Goal: Navigation & Orientation: Find specific page/section

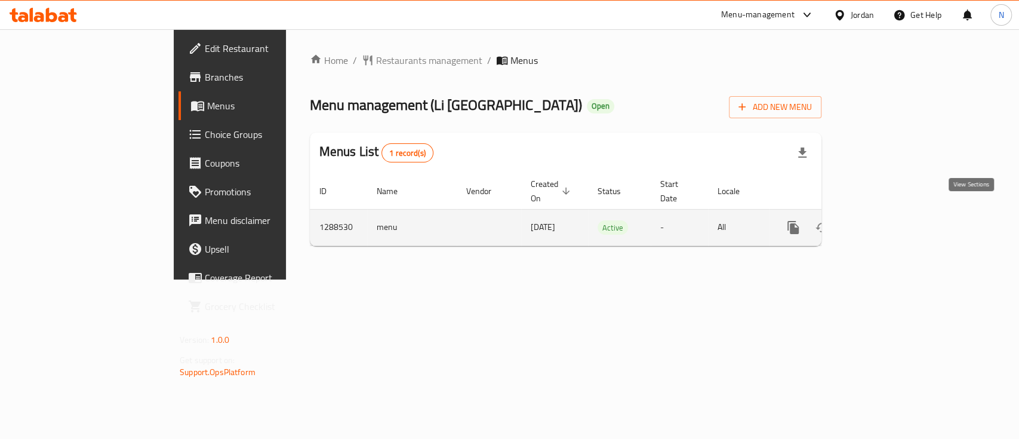
click at [893, 213] on link "enhanced table" at bounding box center [879, 227] width 29 height 29
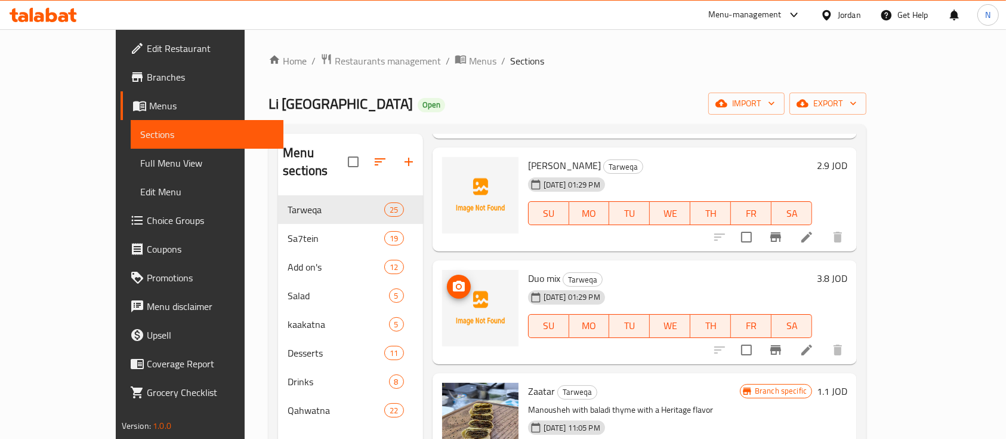
scroll to position [716, 0]
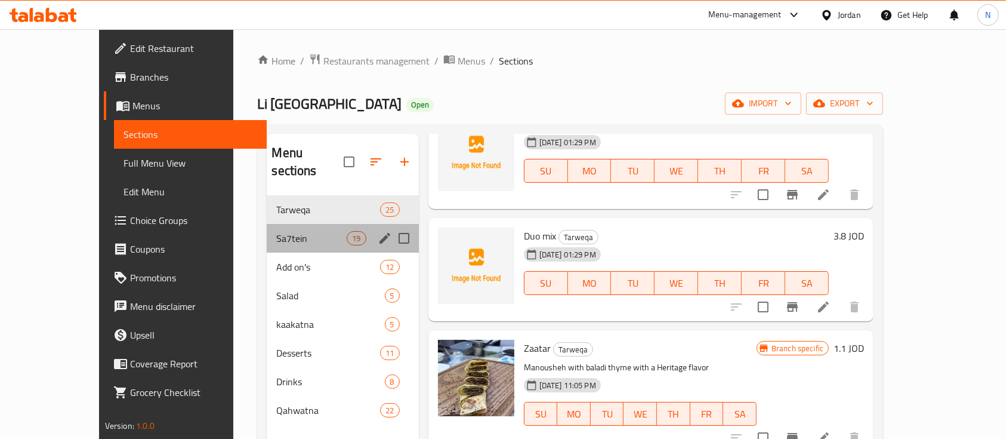
click at [267, 224] on div "Sa7tein 19" at bounding box center [343, 238] width 152 height 29
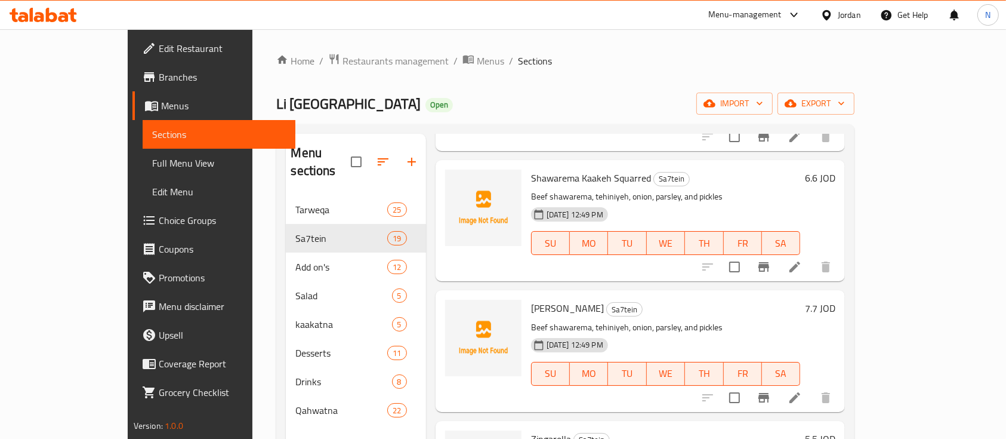
scroll to position [2068, 0]
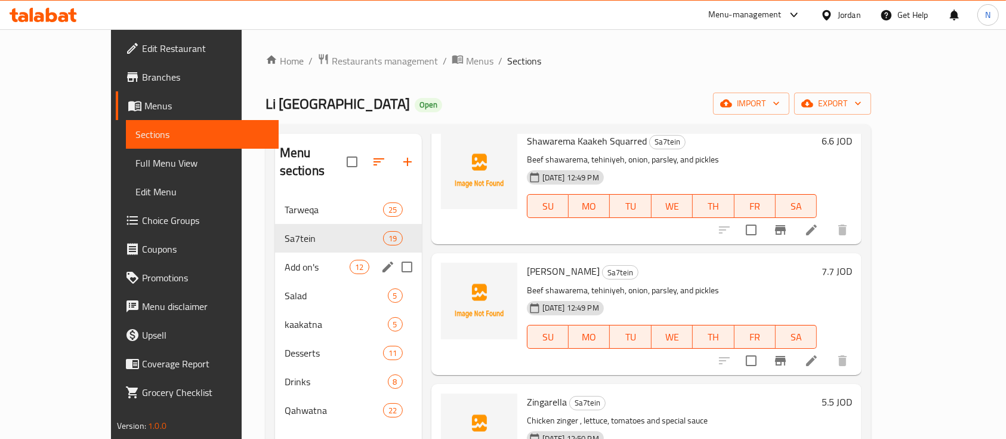
click at [283, 257] on div "Add on's 12" at bounding box center [348, 266] width 147 height 29
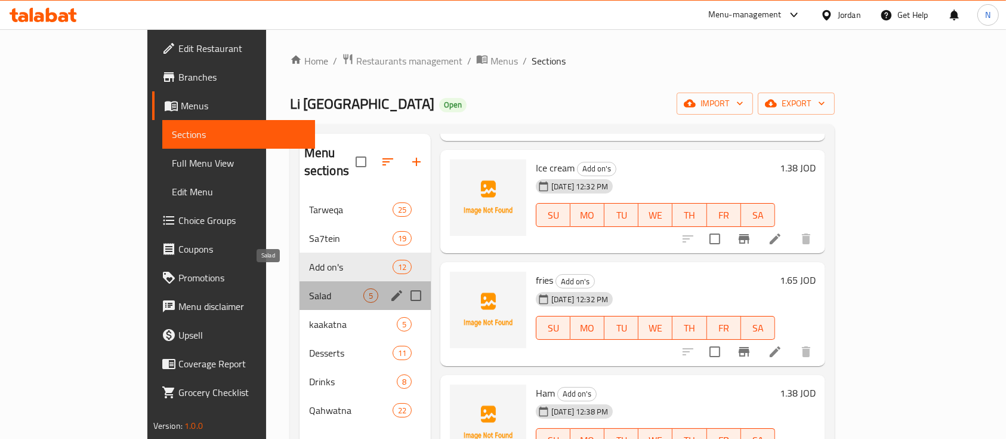
click at [309, 288] on span "Salad" at bounding box center [336, 295] width 54 height 14
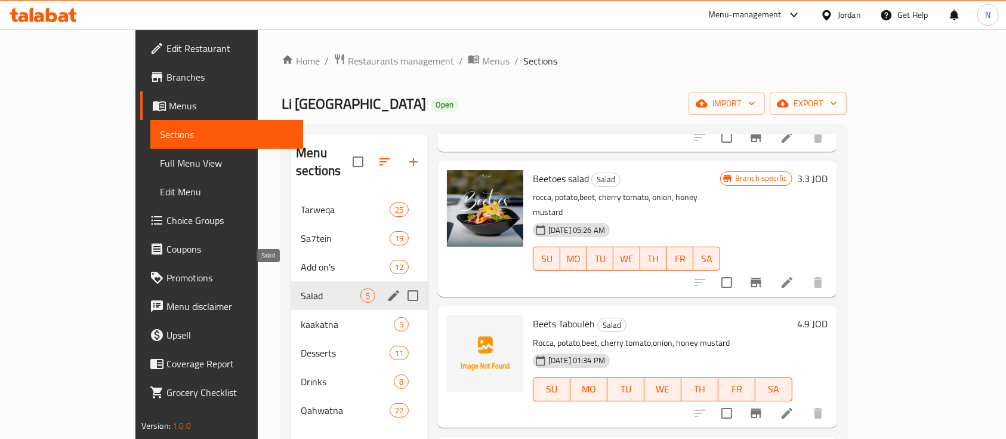
scroll to position [243, 0]
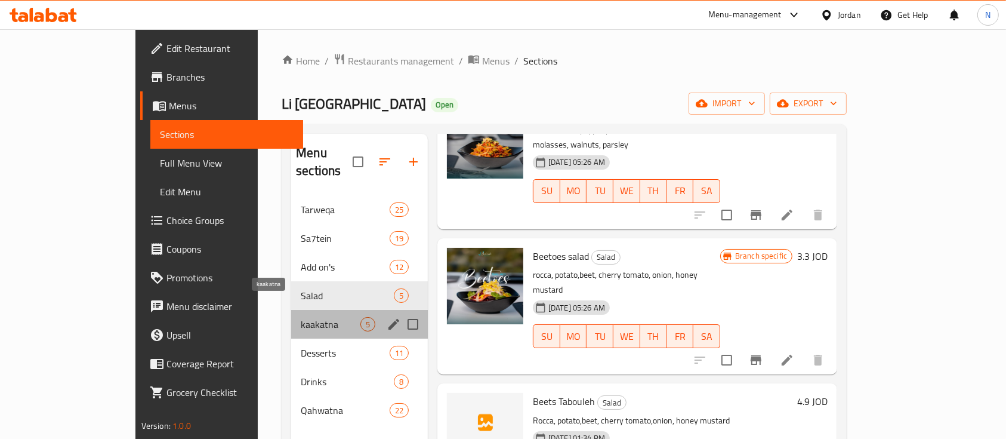
click at [301, 317] on span "kaakatna" at bounding box center [331, 324] width 60 height 14
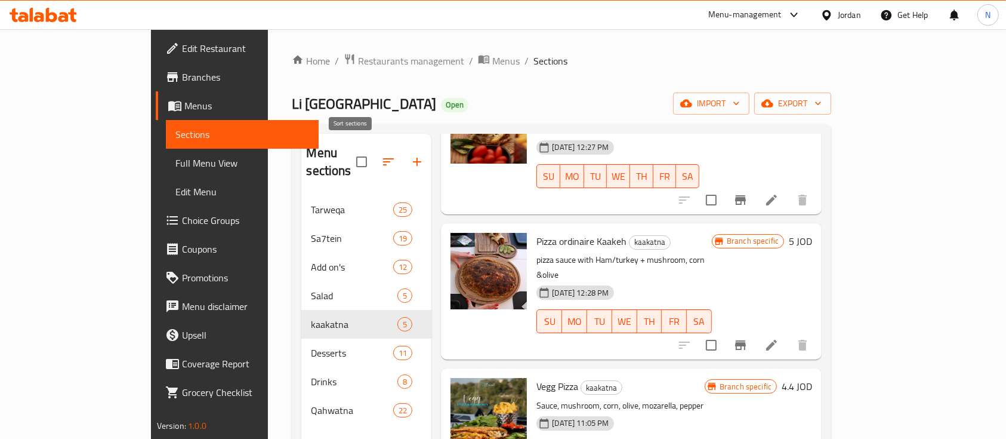
click at [381, 155] on icon "button" at bounding box center [388, 162] width 14 height 14
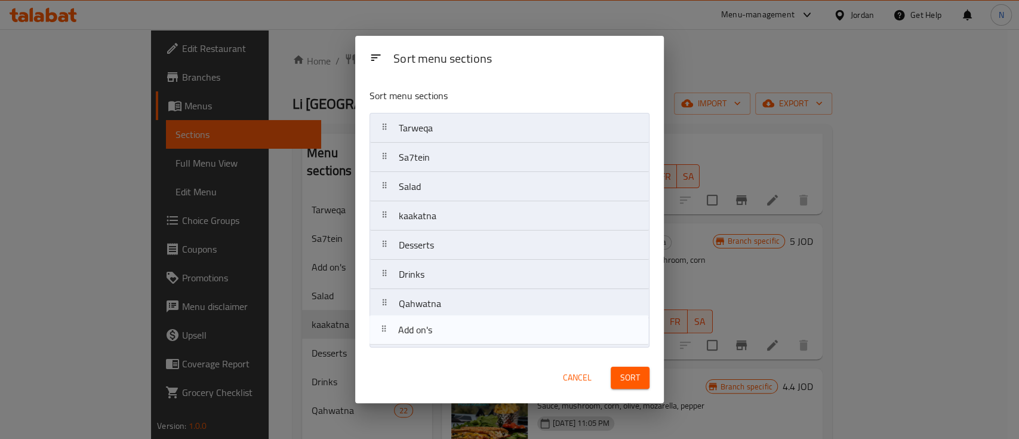
drag, startPoint x: 404, startPoint y: 186, endPoint x: 405, endPoint y: 335, distance: 149.2
click at [405, 335] on nav "Tarweqa Sa7tein Add on's Salad kaakatna Desserts Drinks Qahwatna" at bounding box center [509, 230] width 280 height 235
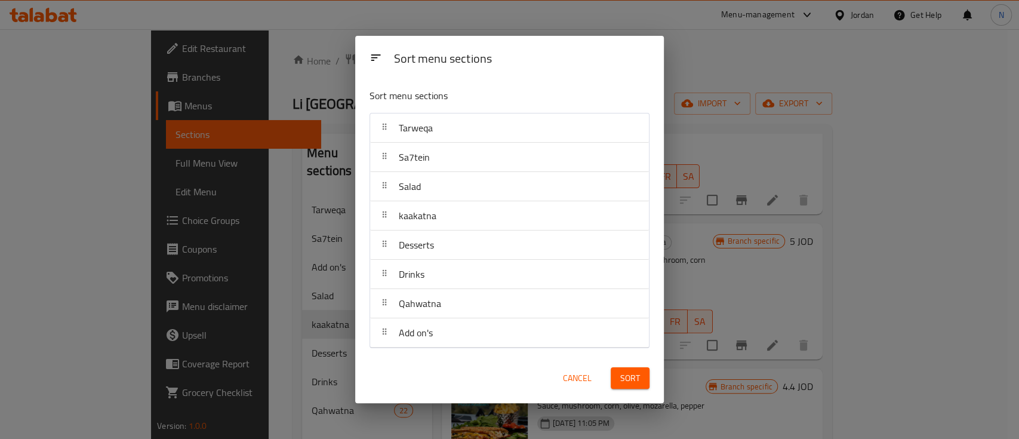
click at [628, 377] on span "Sort" at bounding box center [630, 378] width 20 height 15
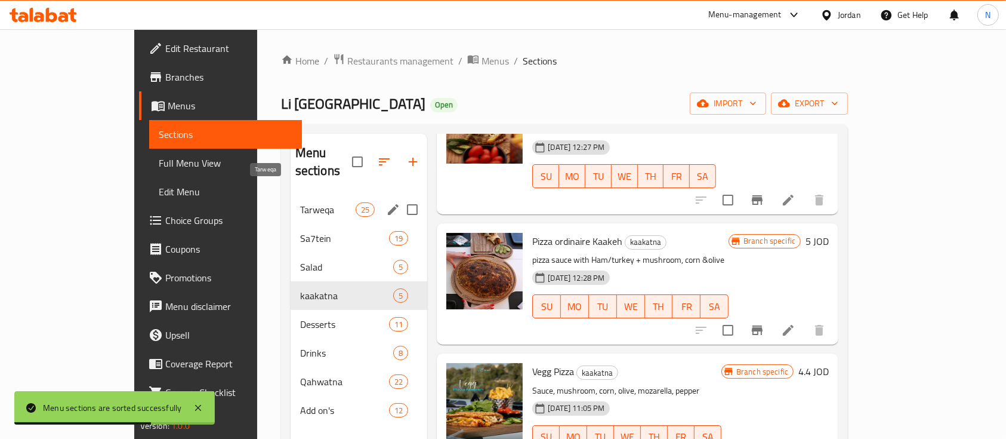
click at [300, 202] on span "Tarweqa" at bounding box center [328, 209] width 56 height 14
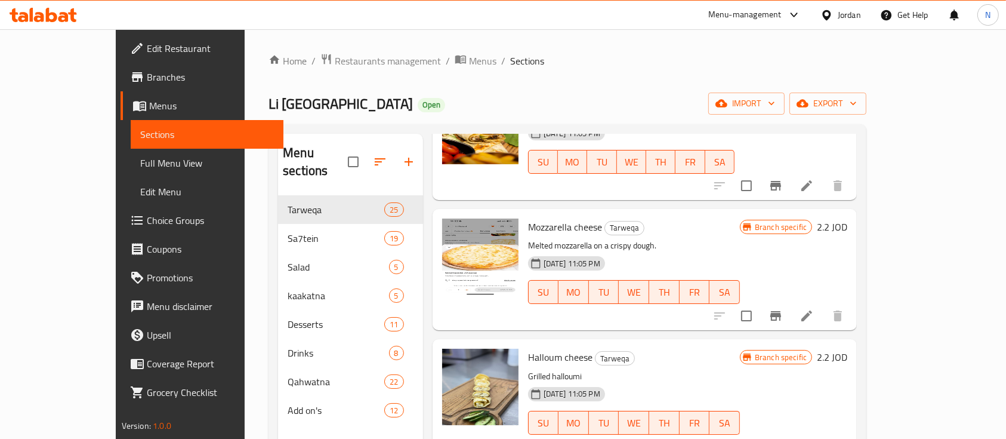
scroll to position [1512, 0]
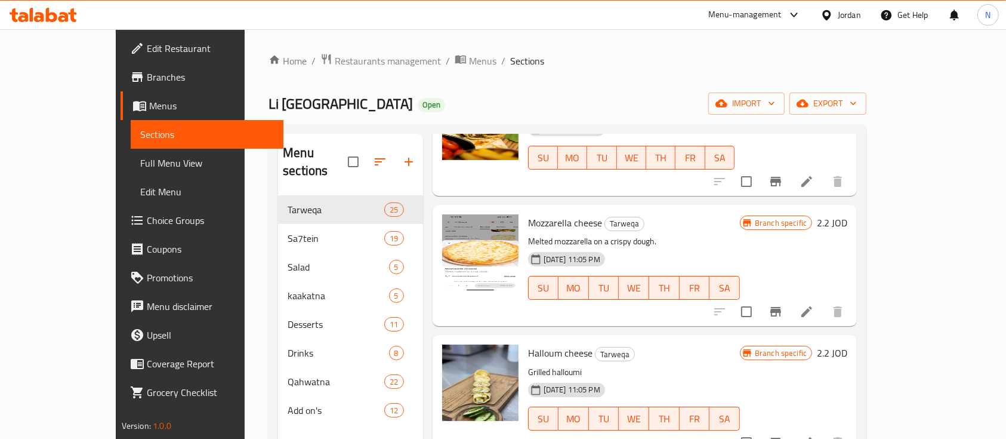
click at [34, 17] on icon at bounding box center [43, 15] width 67 height 14
